Goal: Transaction & Acquisition: Purchase product/service

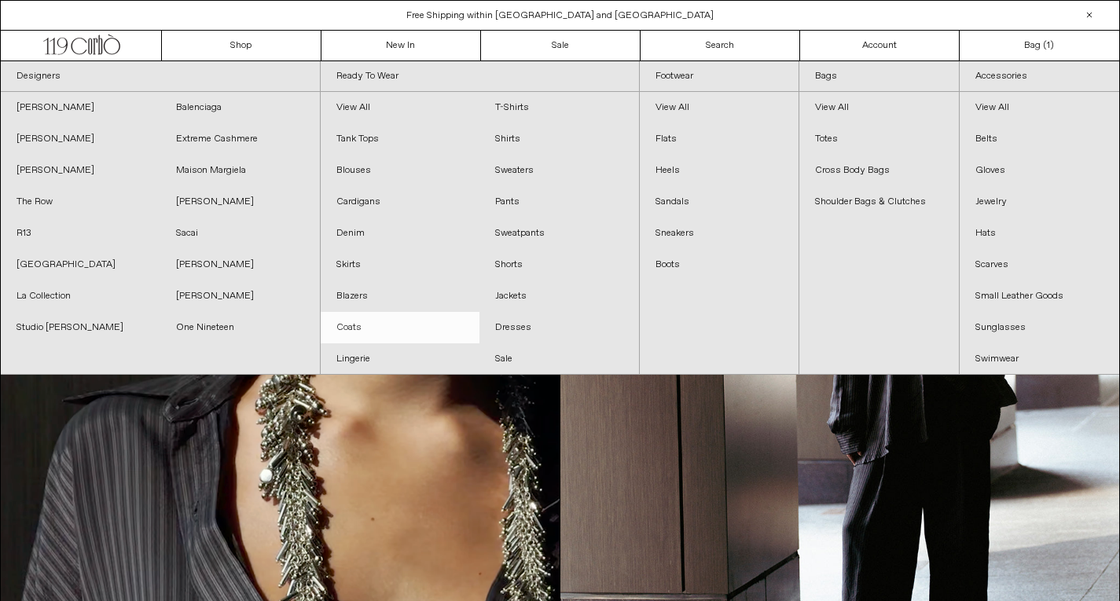
click at [355, 326] on link "Coats" at bounding box center [401, 327] width 160 height 31
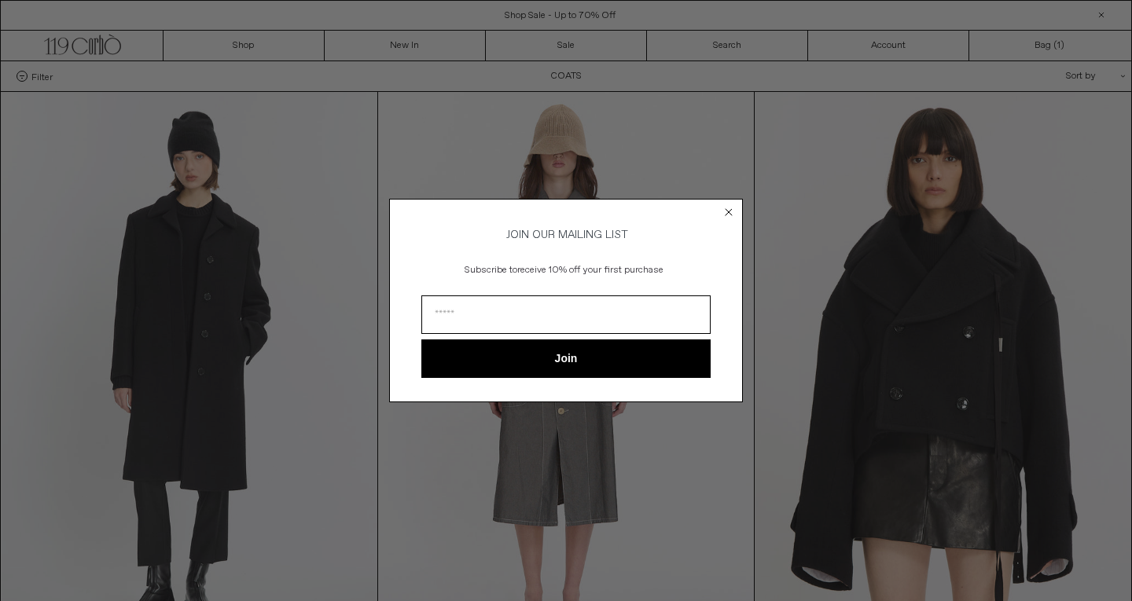
click at [727, 206] on circle "Close dialog" at bounding box center [729, 212] width 15 height 15
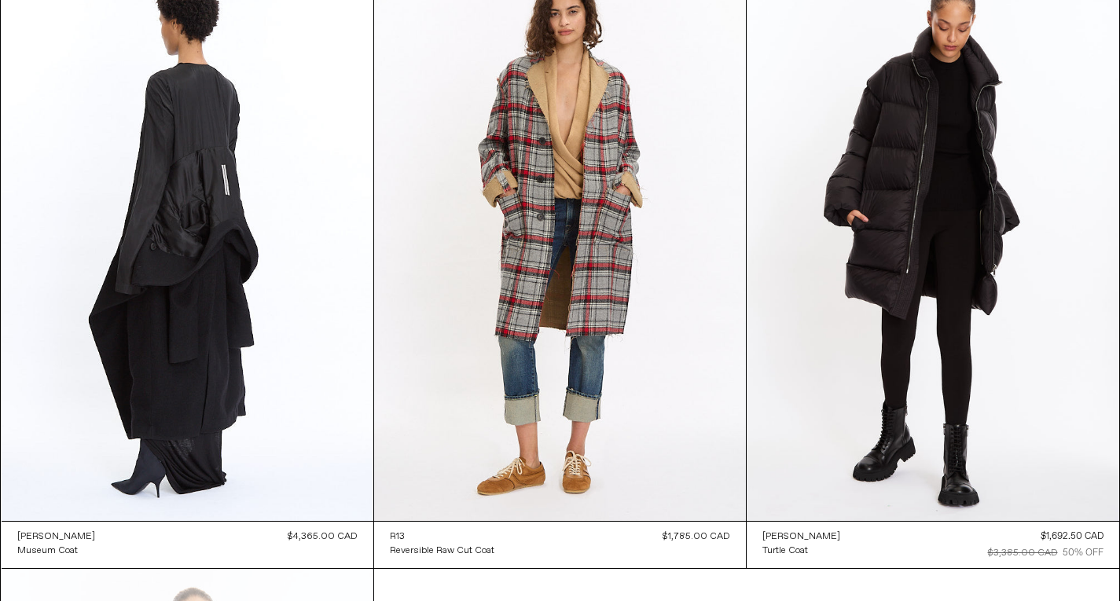
scroll to position [1949, 0]
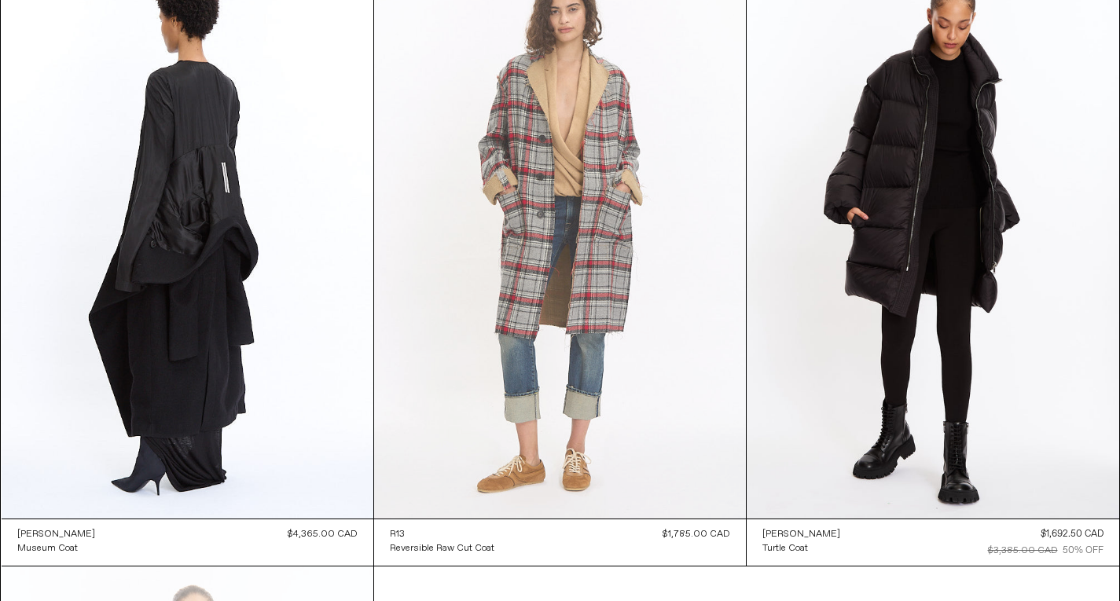
click at [480, 498] on at bounding box center [560, 240] width 372 height 558
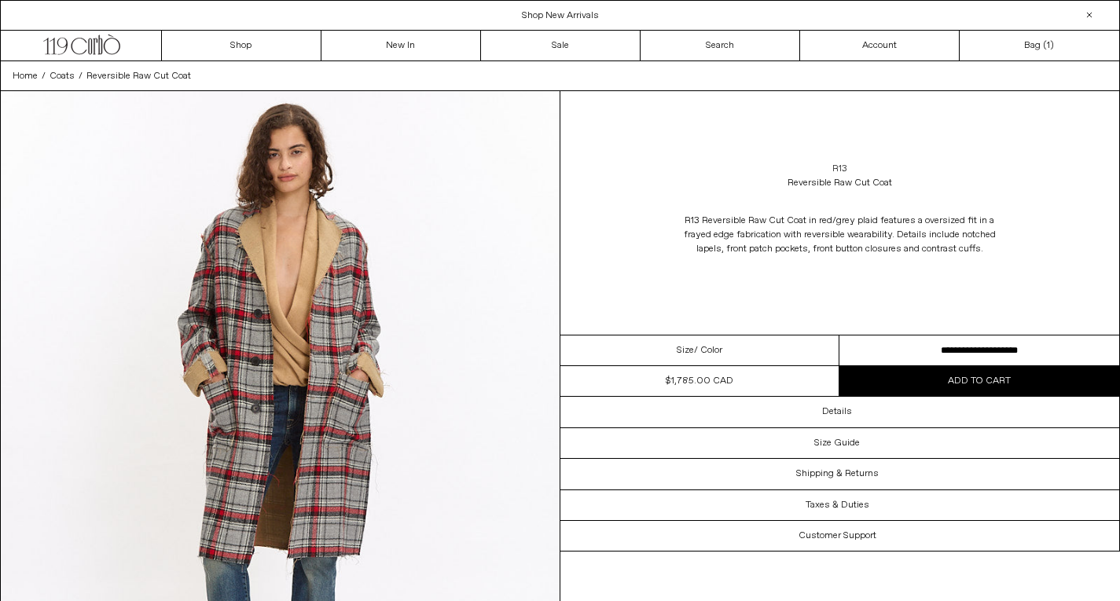
click at [842, 166] on link "R13" at bounding box center [839, 169] width 15 height 14
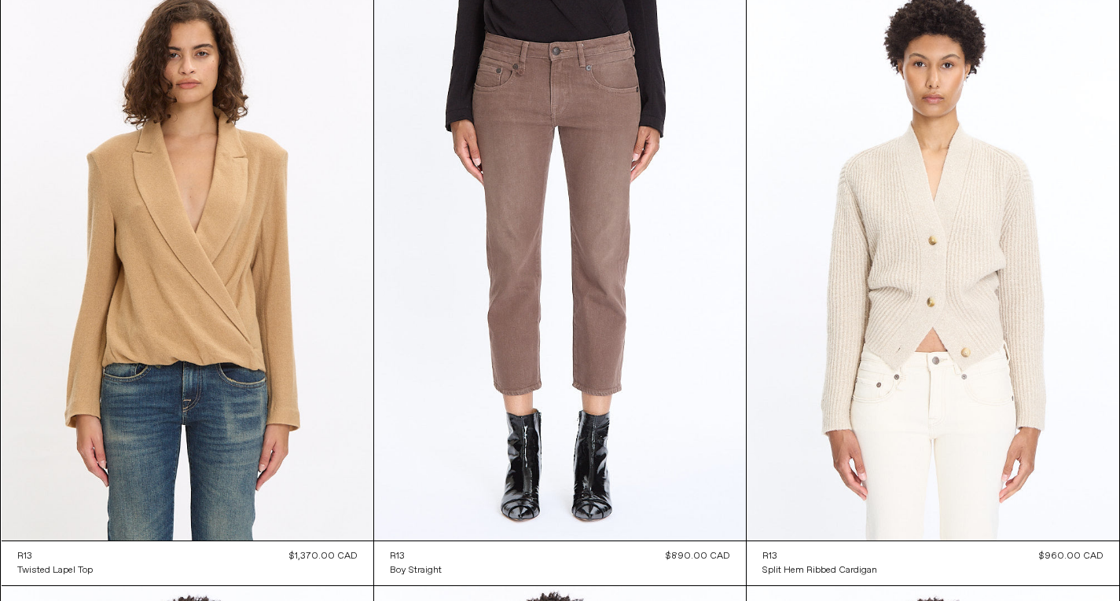
scroll to position [733, 0]
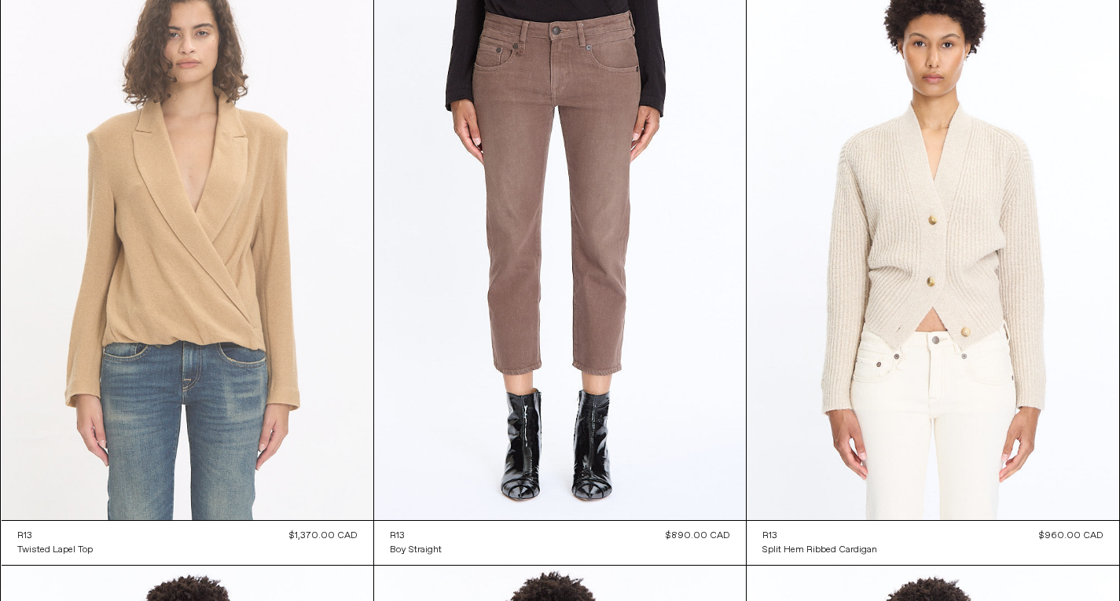
click at [189, 248] on at bounding box center [188, 241] width 372 height 558
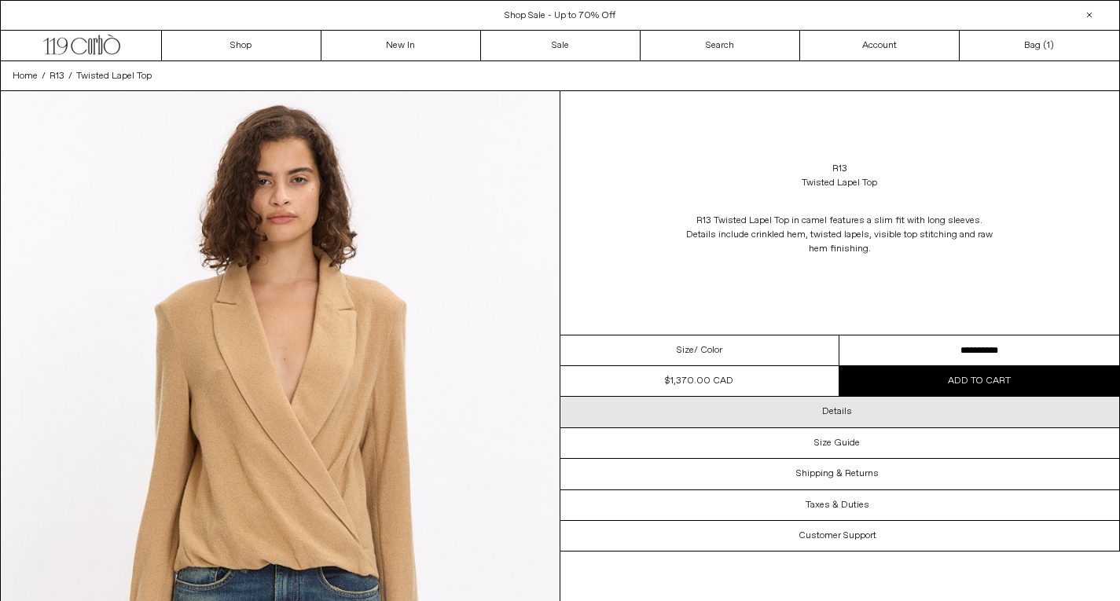
click at [838, 410] on h3 "Details" at bounding box center [837, 411] width 30 height 11
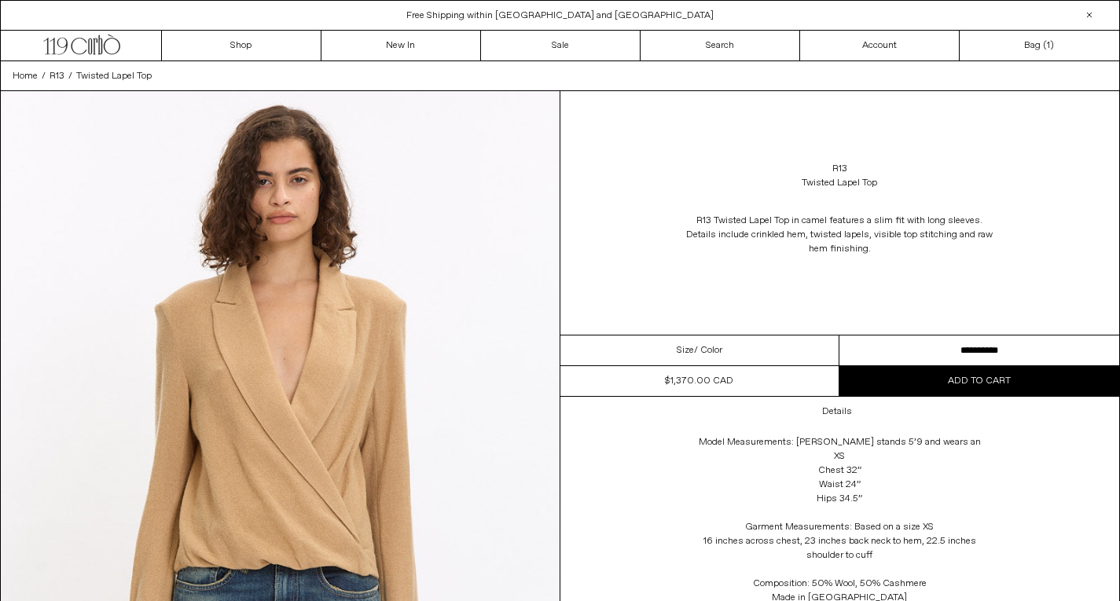
scroll to position [4, 0]
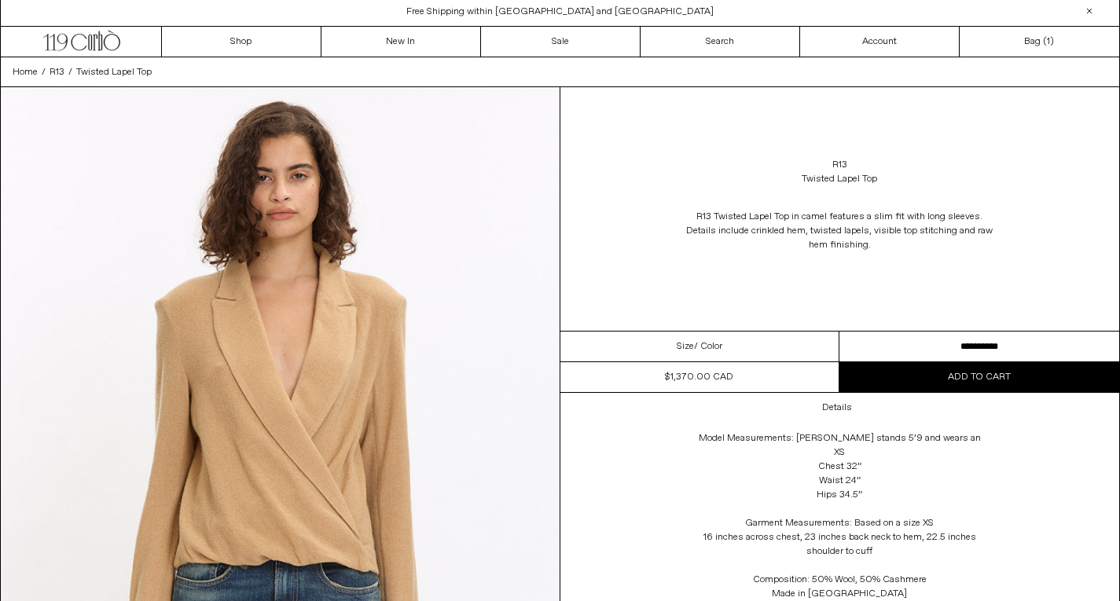
click at [995, 343] on select "**********" at bounding box center [979, 347] width 280 height 31
click at [839, 332] on select "**********" at bounding box center [979, 347] width 280 height 31
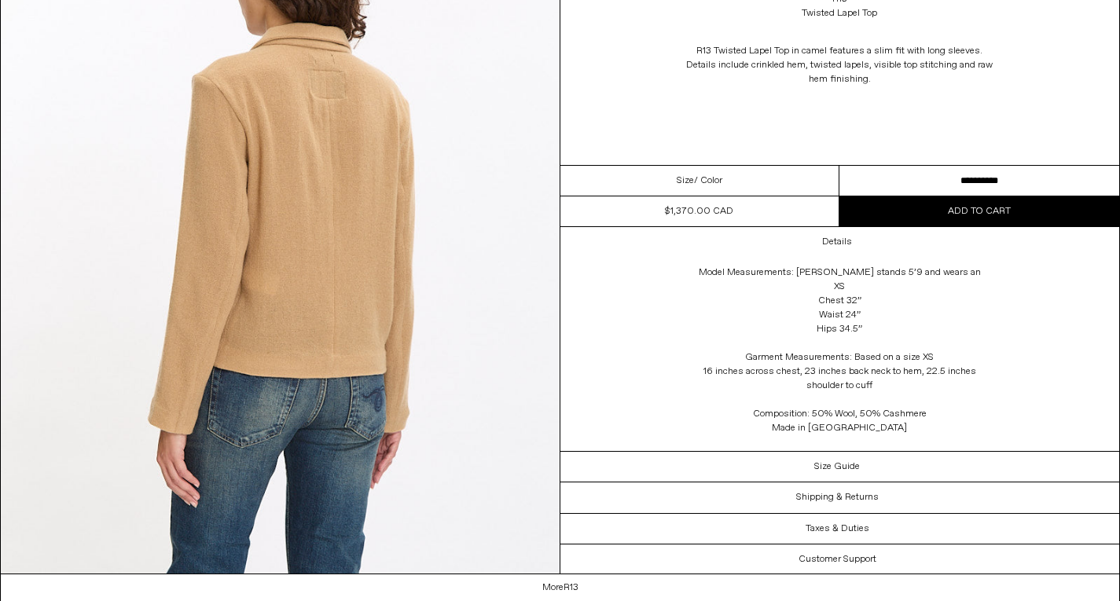
scroll to position [0, 0]
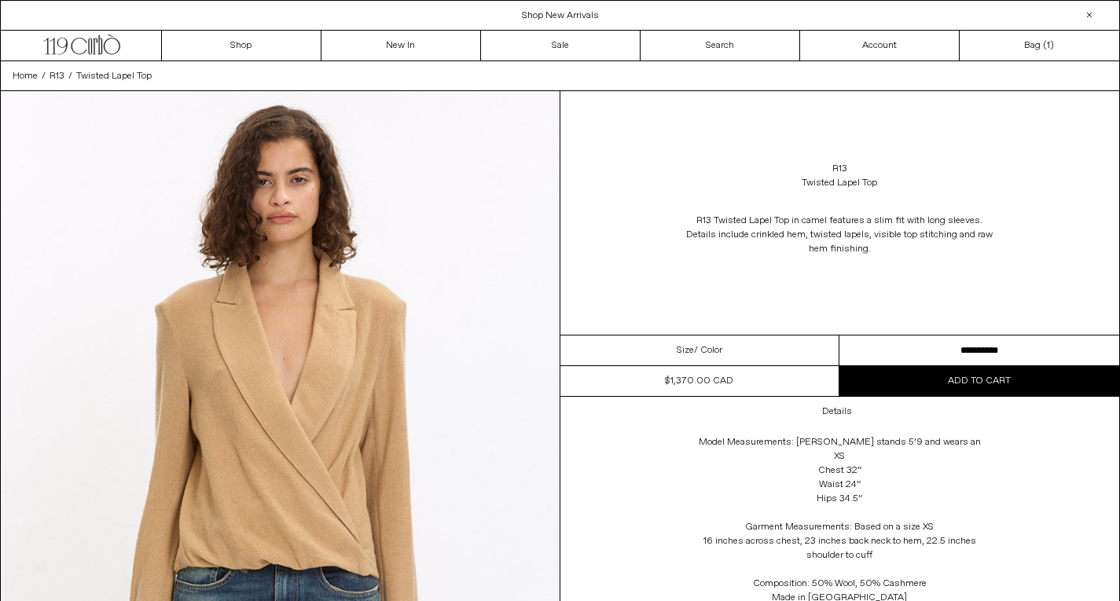
click at [993, 384] on span "Add to cart" at bounding box center [979, 381] width 63 height 13
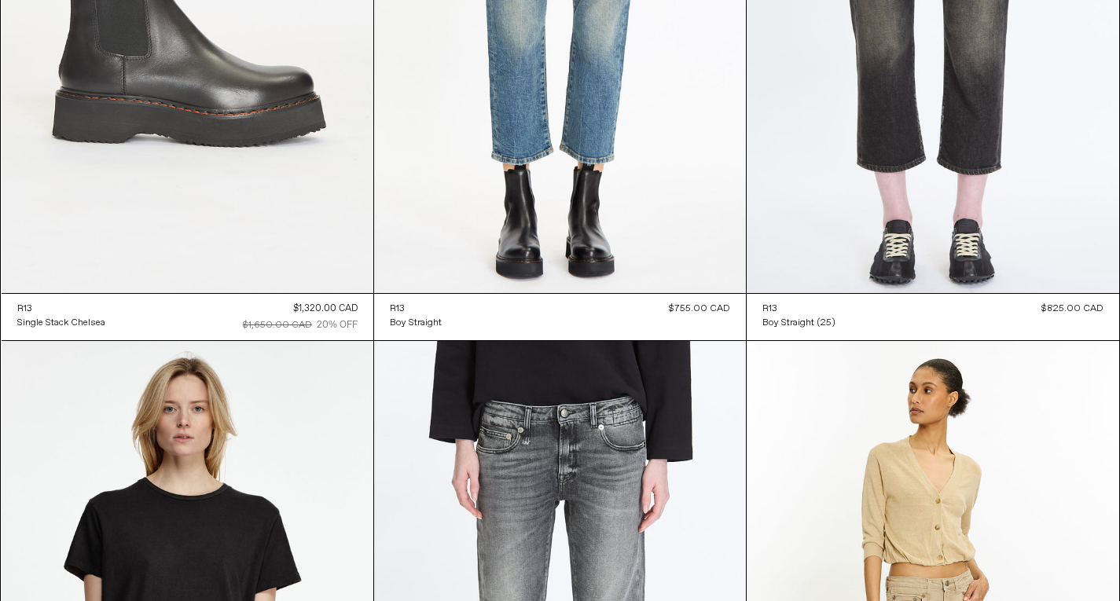
scroll to position [5831, 0]
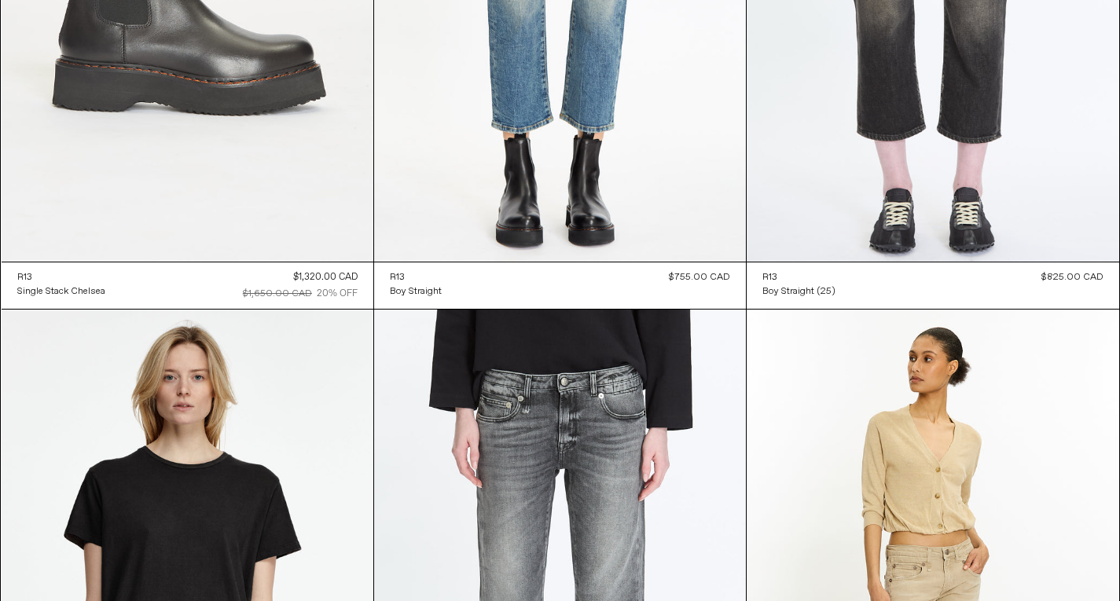
drag, startPoint x: 1119, startPoint y: 395, endPoint x: 1127, endPoint y: 407, distance: 14.6
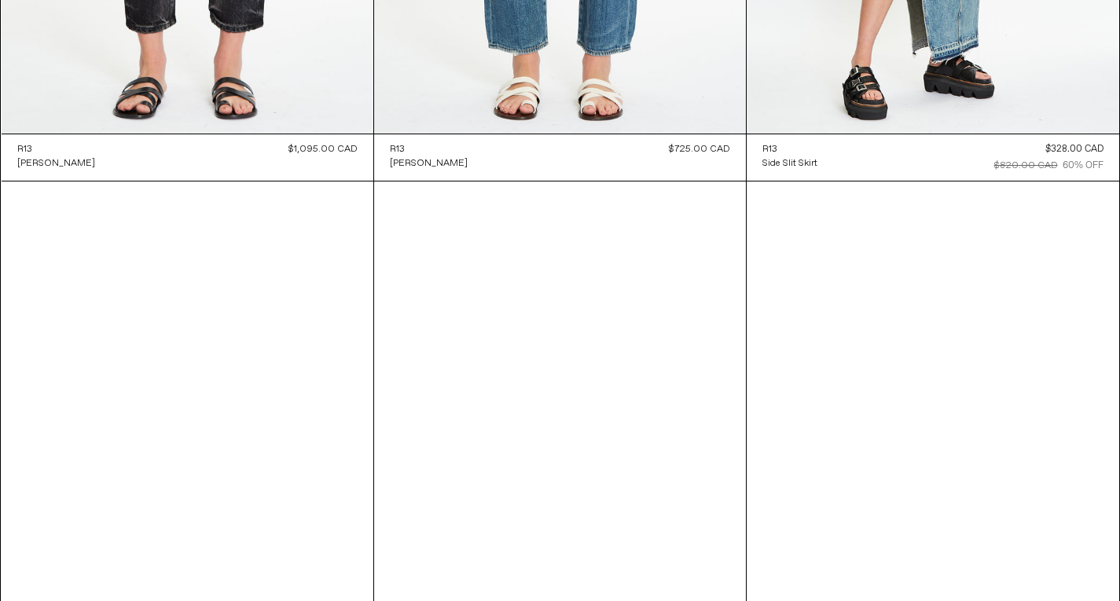
scroll to position [8629, 0]
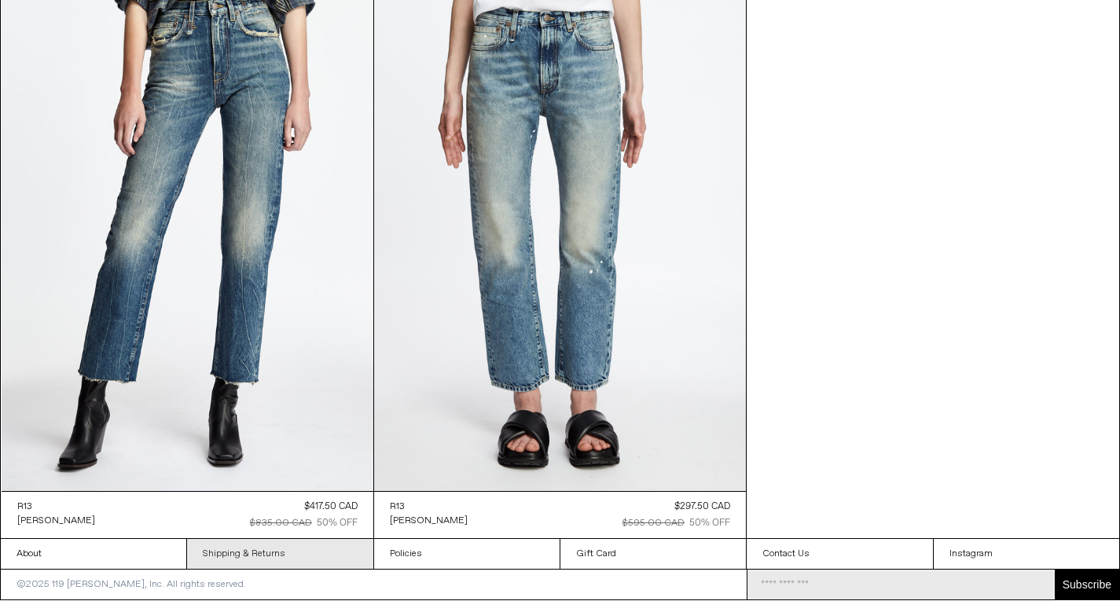
click at [233, 553] on link "Shipping & Returns" at bounding box center [280, 554] width 186 height 30
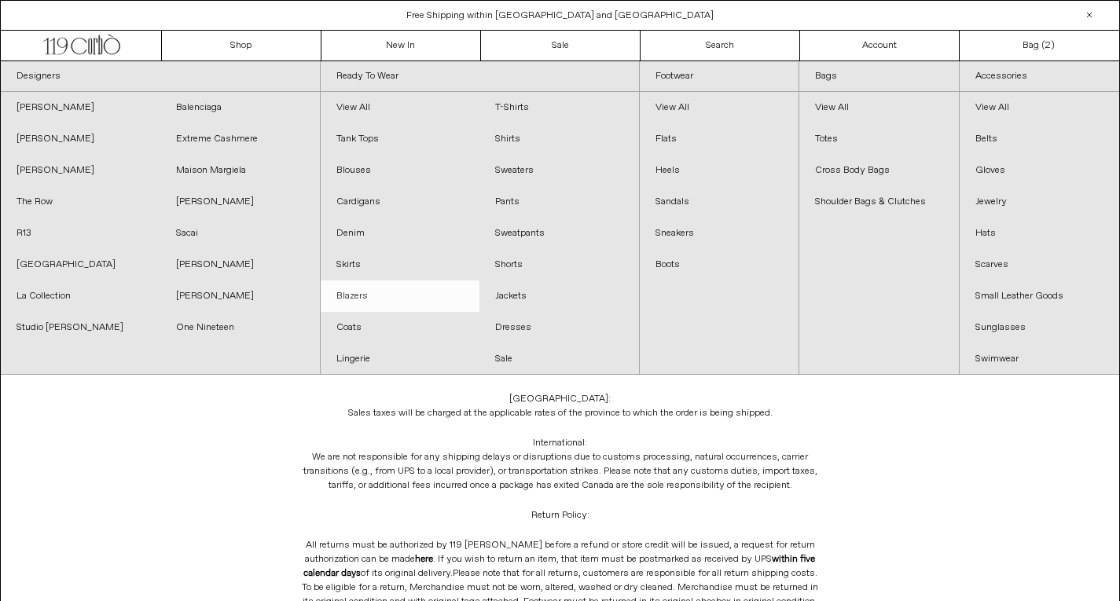
click at [369, 297] on link "Blazers" at bounding box center [401, 296] width 160 height 31
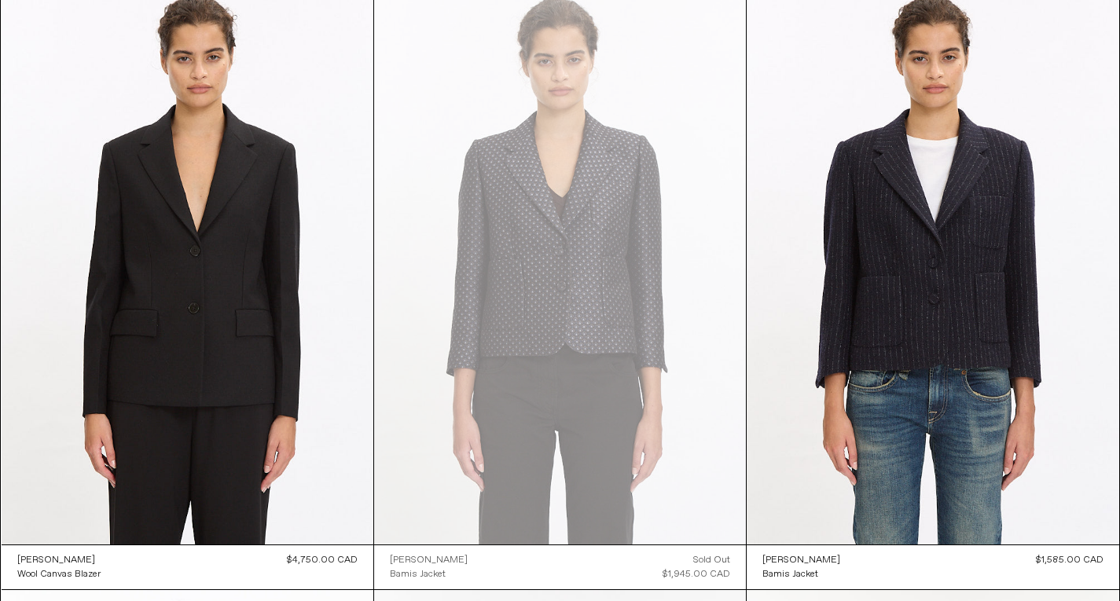
scroll to position [156, 0]
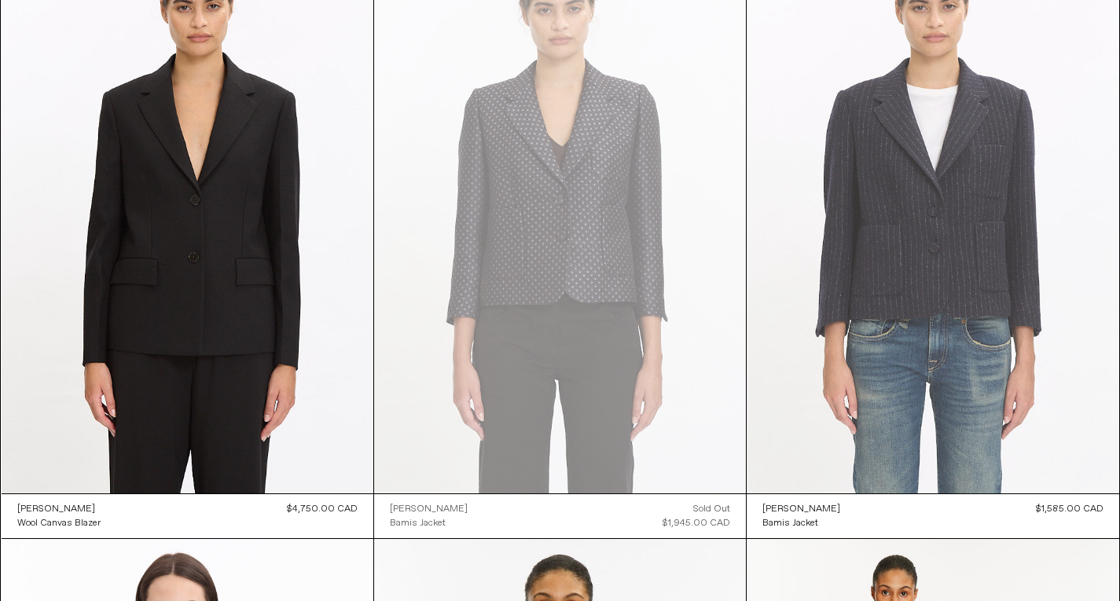
click at [996, 201] on at bounding box center [933, 215] width 372 height 558
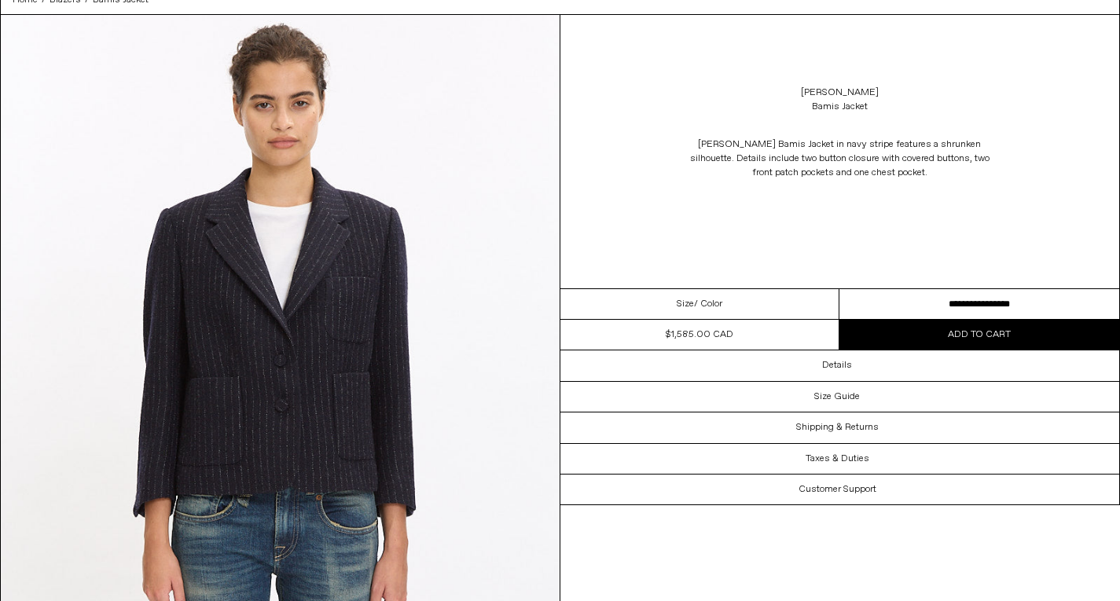
scroll to position [96, 0]
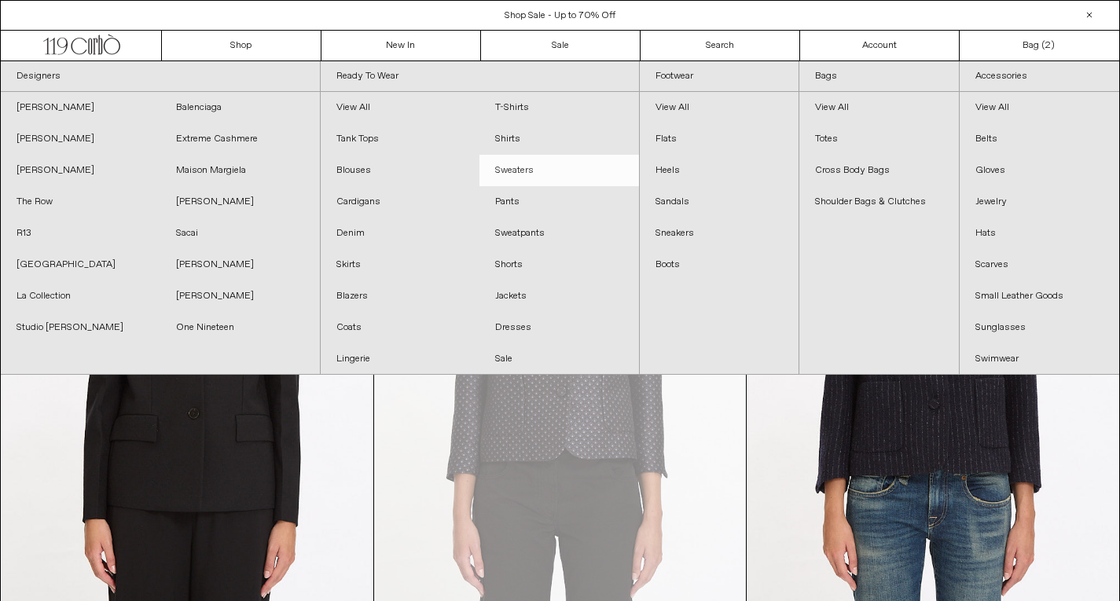
click at [538, 165] on link "Sweaters" at bounding box center [559, 170] width 160 height 31
